Goal: Task Accomplishment & Management: Manage account settings

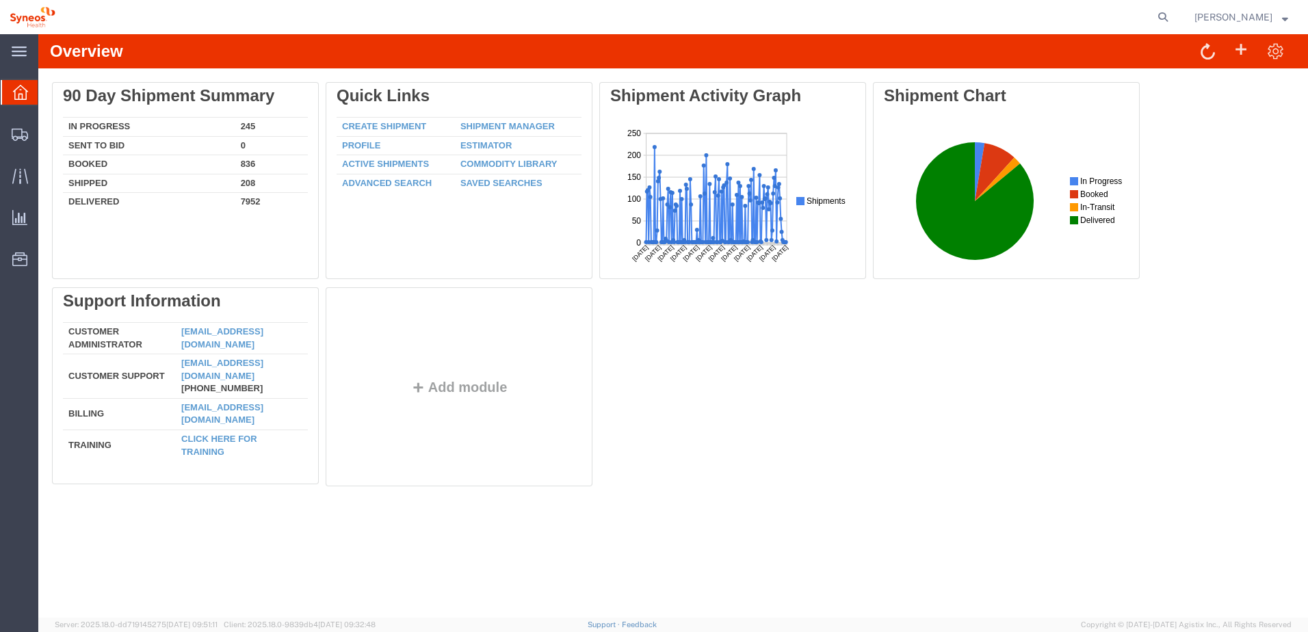
drag, startPoint x: 1180, startPoint y: 20, endPoint x: 1073, endPoint y: 2, distance: 108.2
click at [1172, 20] on icon at bounding box center [1162, 17] width 19 height 19
click at [921, 20] on input "search" at bounding box center [945, 17] width 416 height 33
paste input "O dispositivo de transferência Mix2Vial® permite uma transferência simples, [PE…"
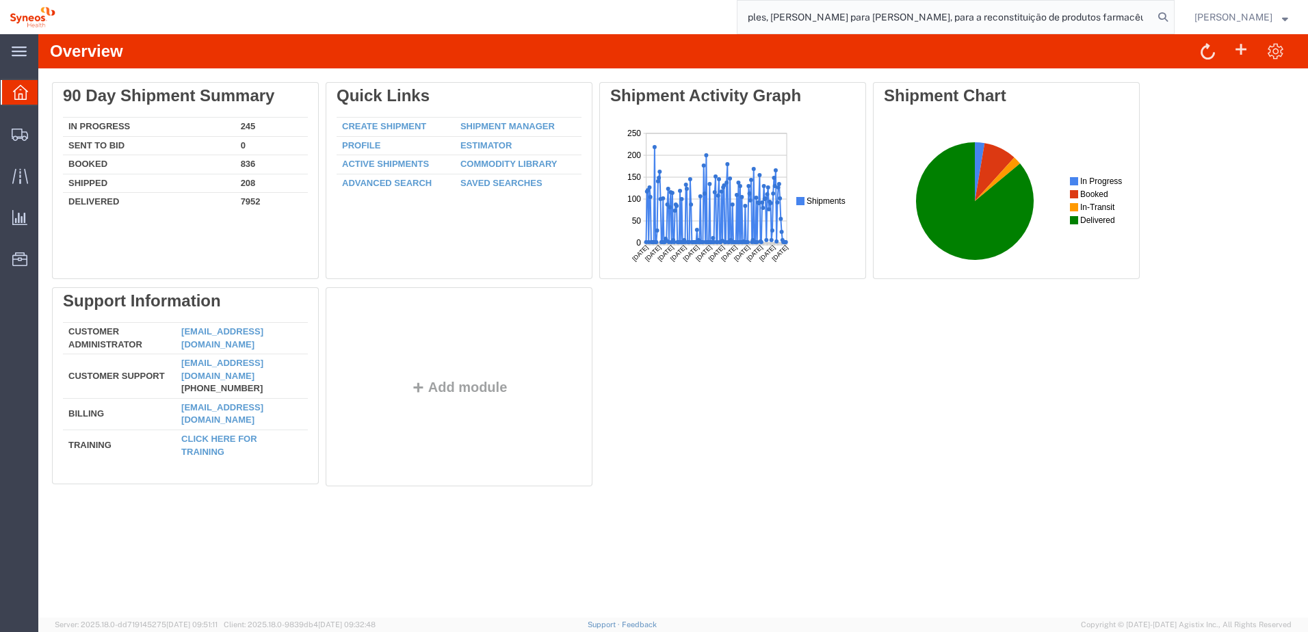
type input "O dispositivo de transferência Mix2Vial® permite uma transferência simples, [PE…"
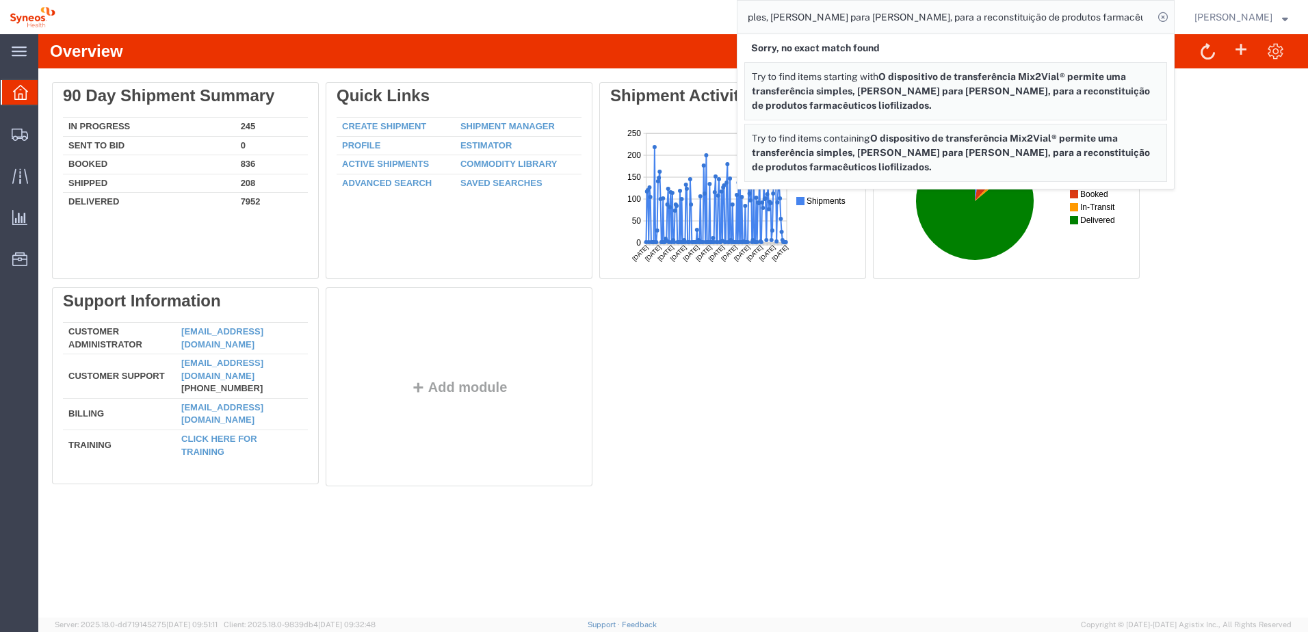
scroll to position [0, 0]
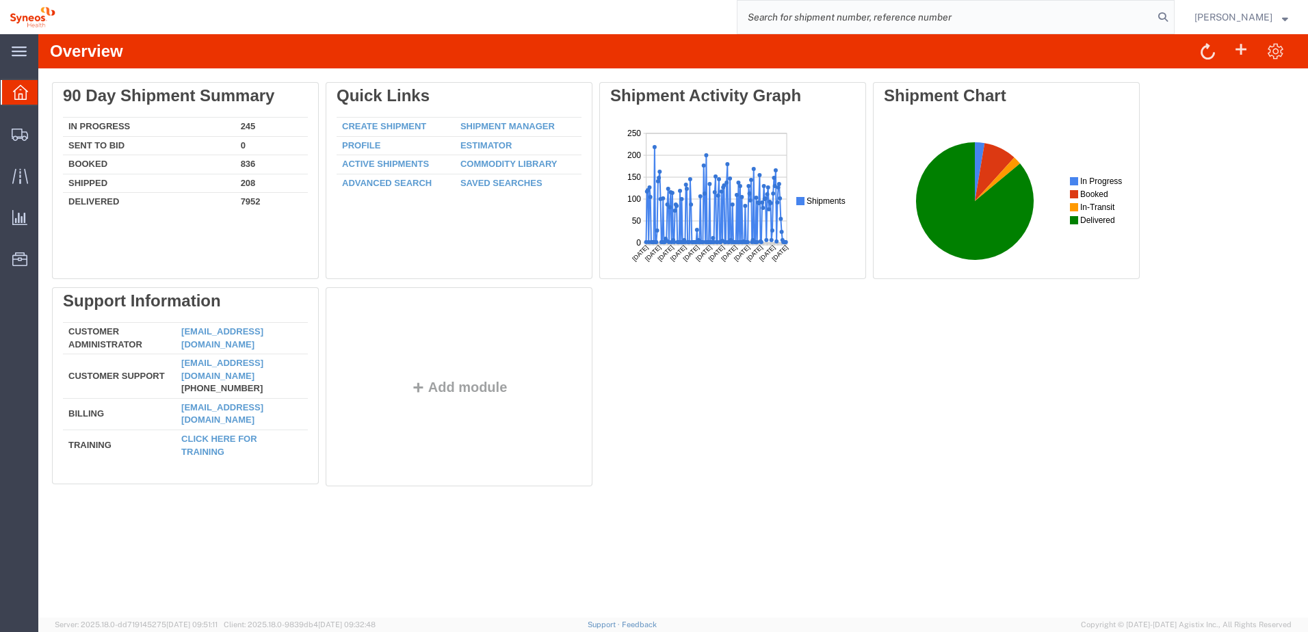
click at [989, 21] on input "search" at bounding box center [945, 17] width 416 height 33
paste input "56806280"
type input "56806280"
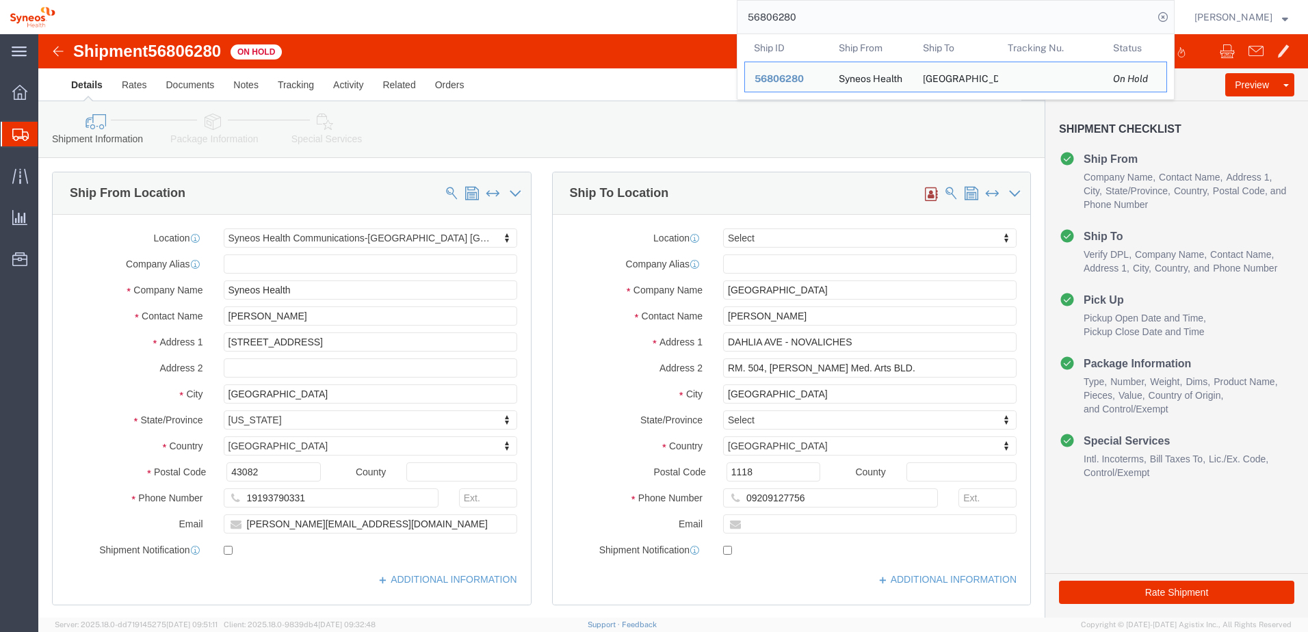
select select "59458"
select select
click ul "Details Rates Documents Notes Tracking Activity Related Orders"
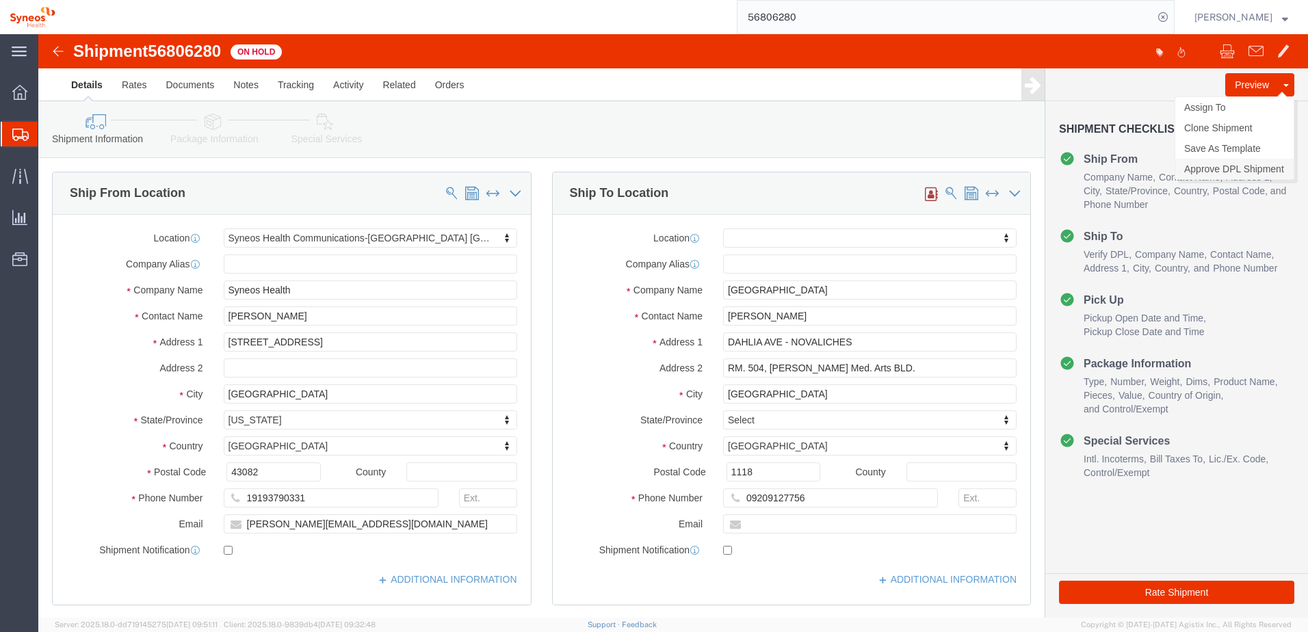
click link "Approve DPL Shipment"
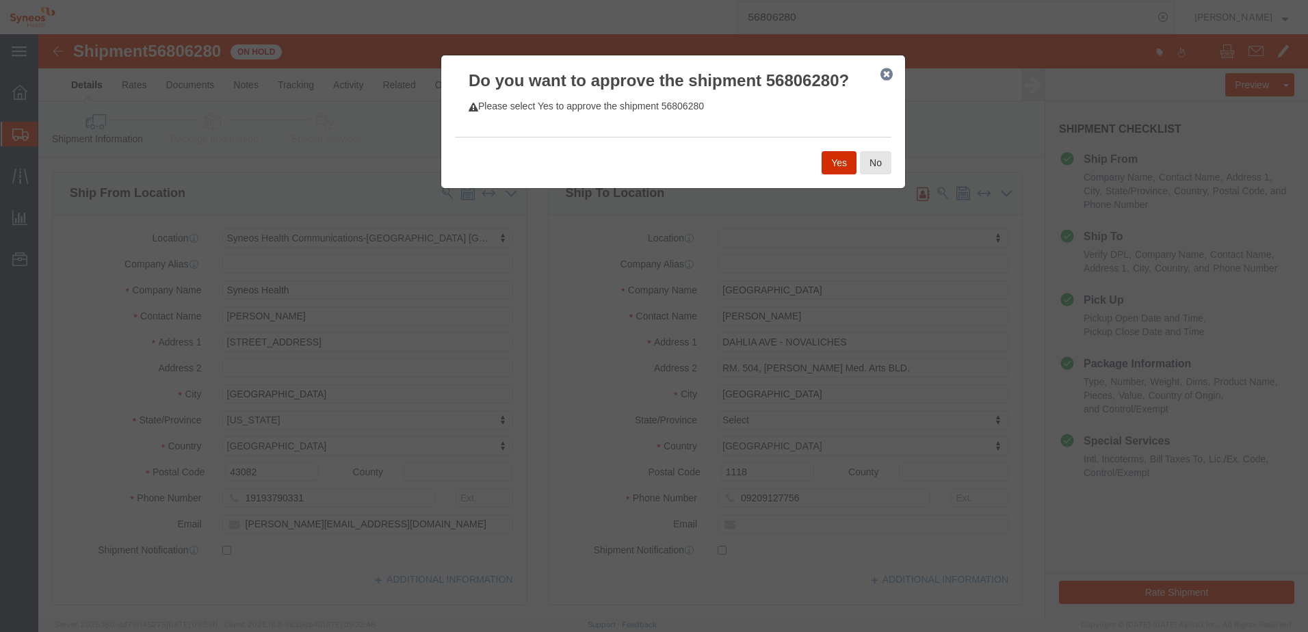
click button "Yes"
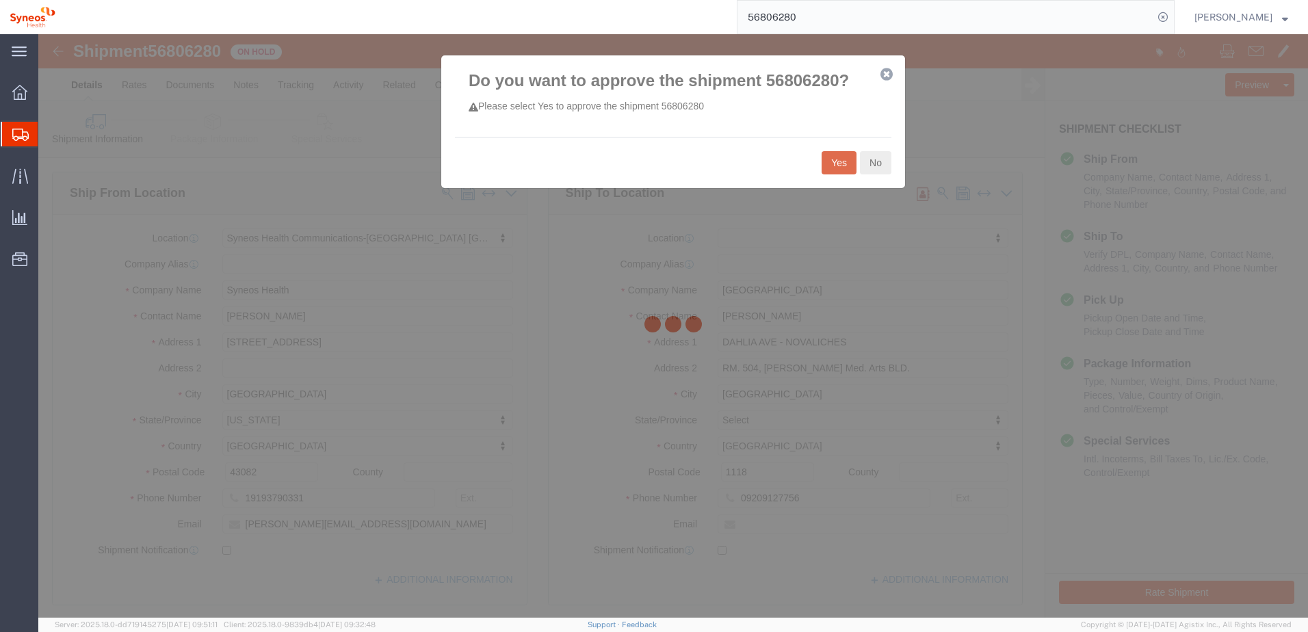
select select "59458"
